Goal: Find specific page/section: Find specific page/section

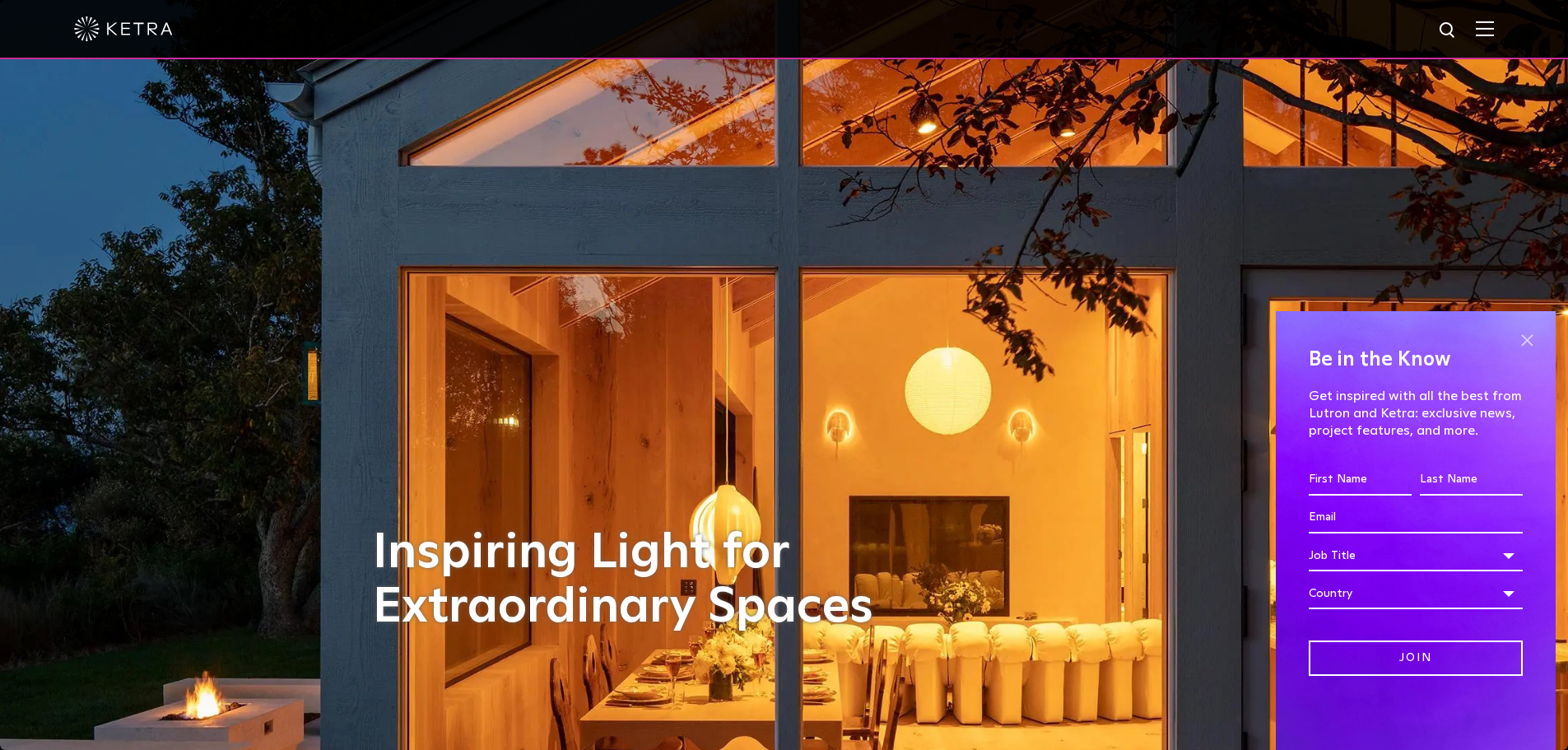
click at [1529, 335] on span at bounding box center [1527, 340] width 25 height 25
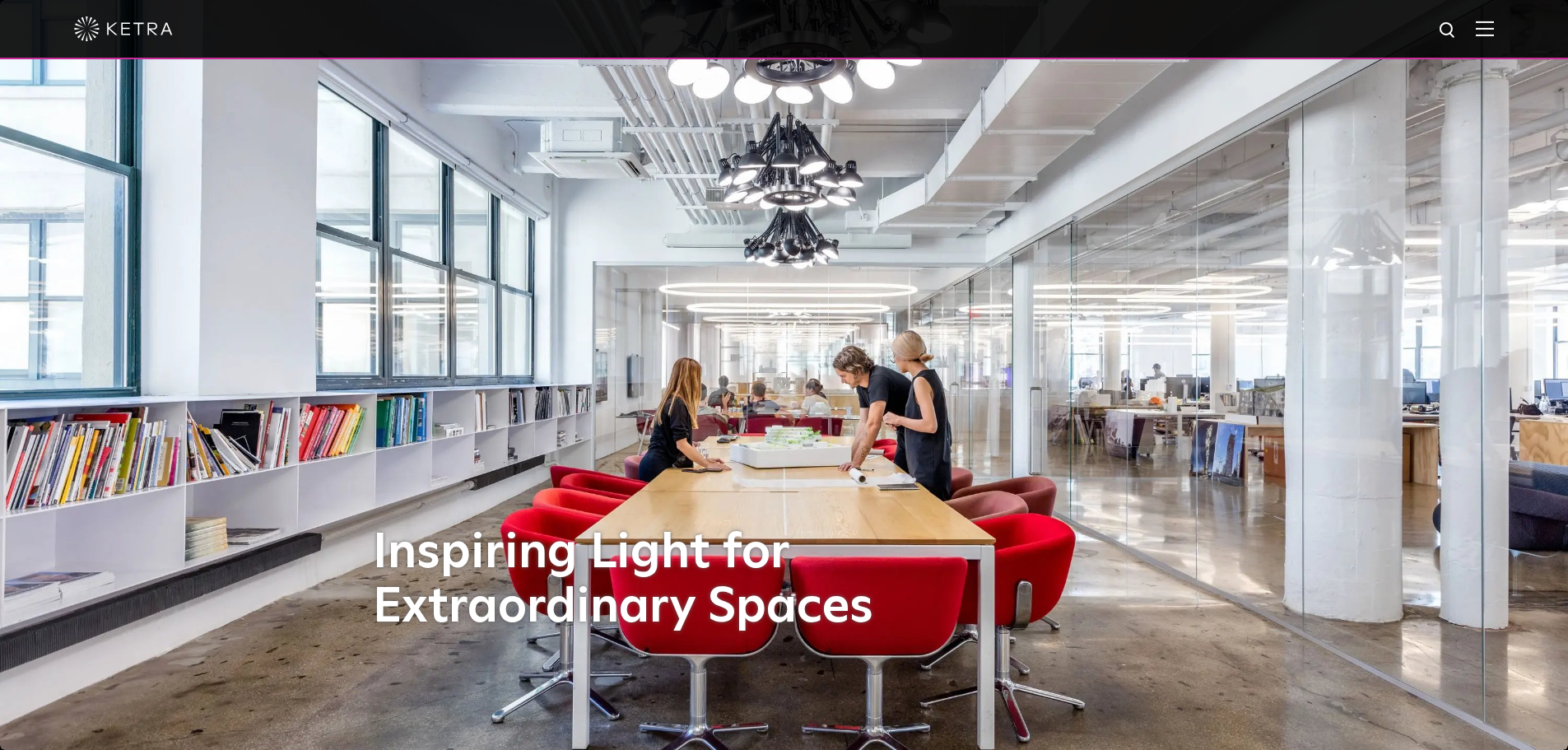
click at [1489, 29] on img at bounding box center [1485, 28] width 18 height 15
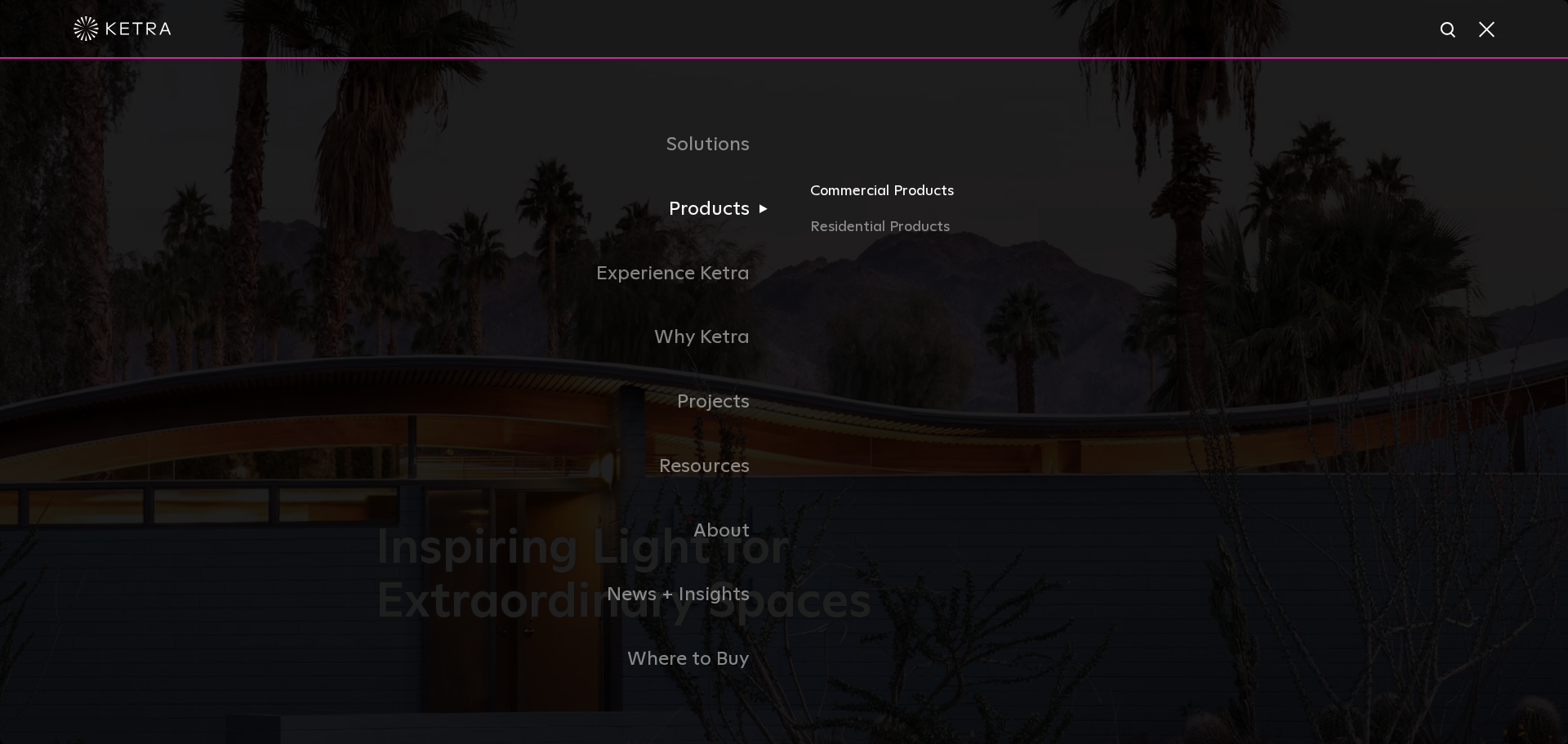
click at [870, 199] on link "Commercial Products" at bounding box center [1002, 198] width 382 height 36
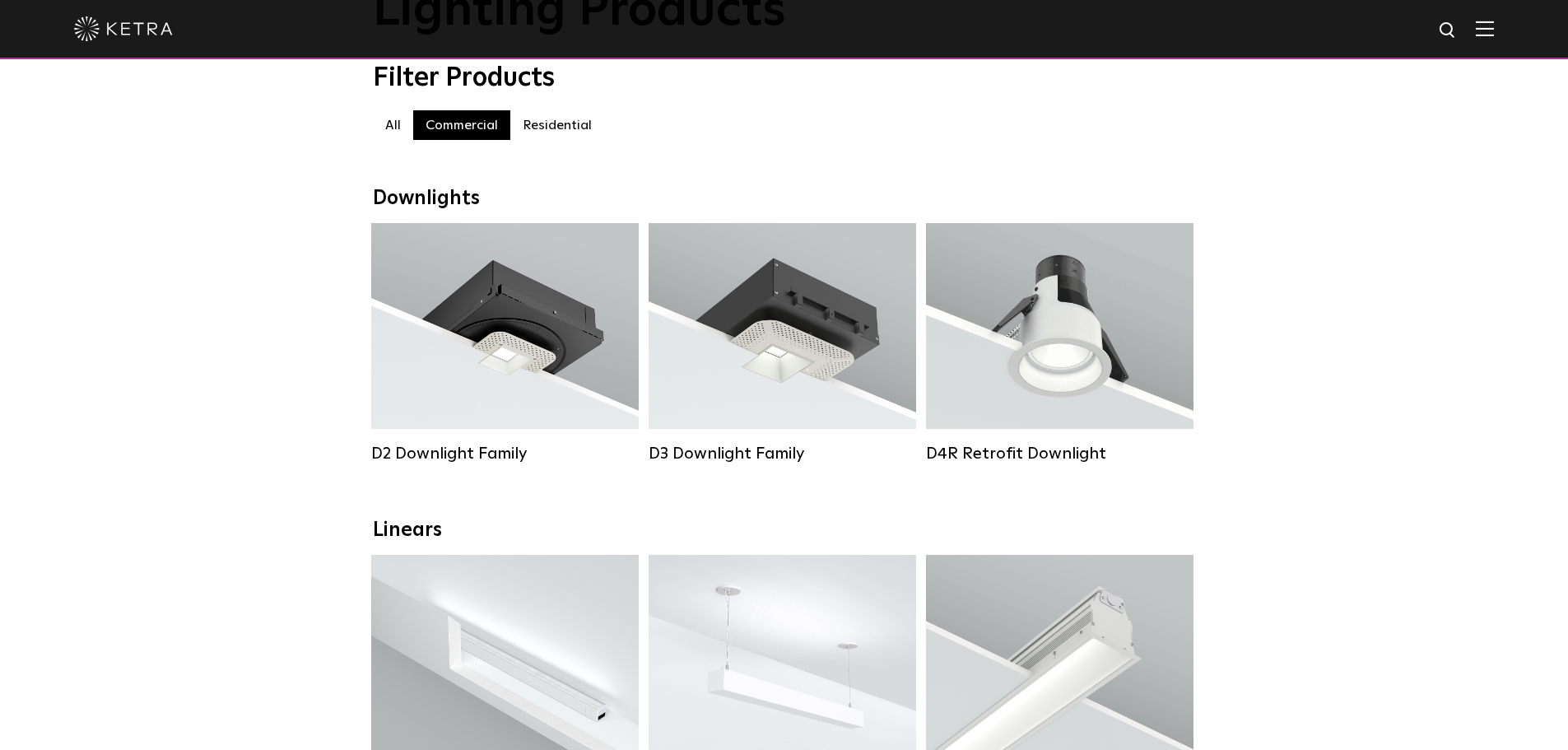
scroll to position [124, 0]
